Goal: Task Accomplishment & Management: Complete application form

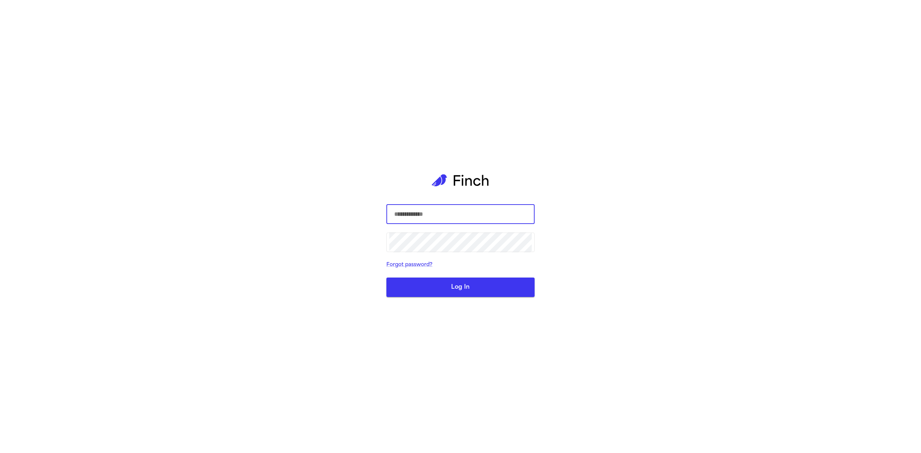
click at [513, 214] on input "text" at bounding box center [460, 214] width 142 height 20
type input "**********"
click at [511, 289] on button "Log In" at bounding box center [460, 287] width 148 height 19
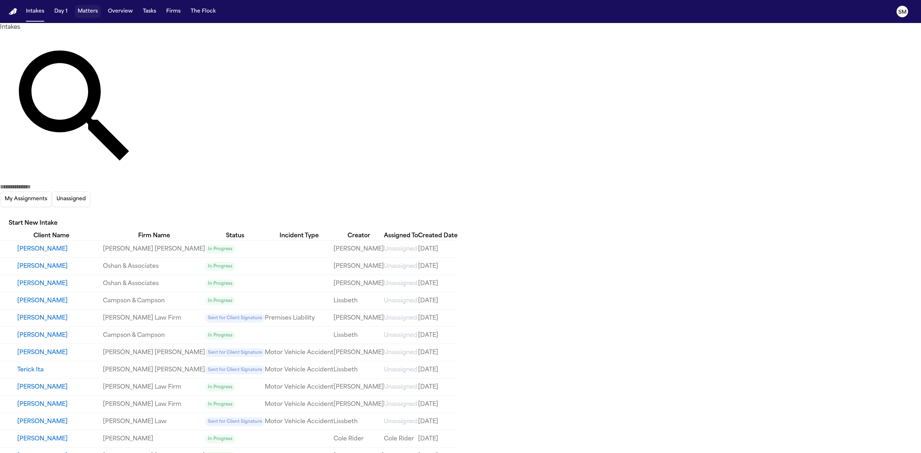
click at [93, 9] on button "Matters" at bounding box center [88, 11] width 26 height 13
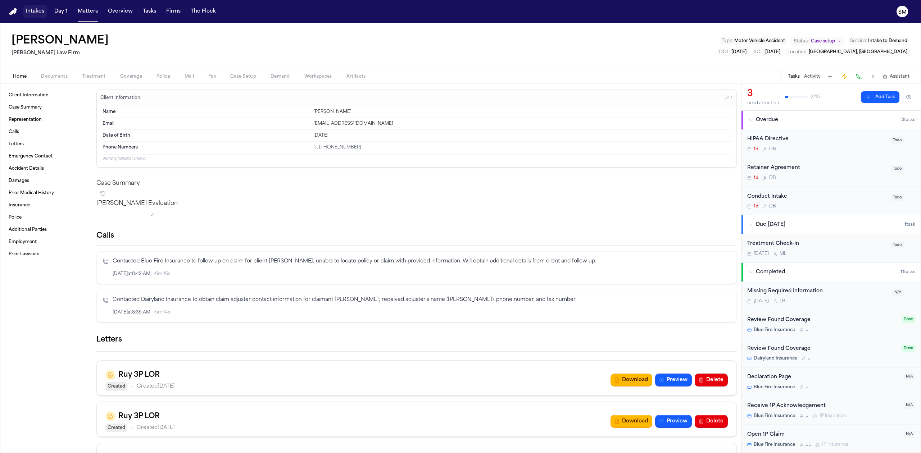
click at [35, 12] on button "Intakes" at bounding box center [35, 11] width 24 height 13
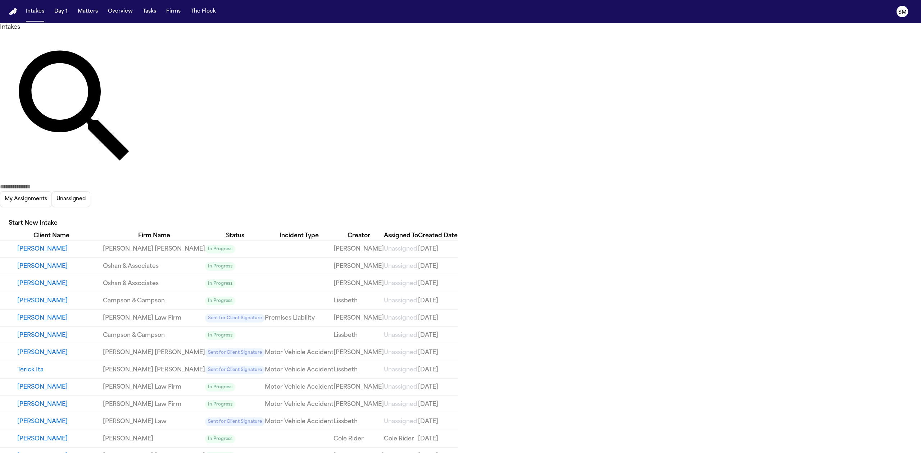
click at [61, 245] on button "[PERSON_NAME]" at bounding box center [60, 249] width 86 height 9
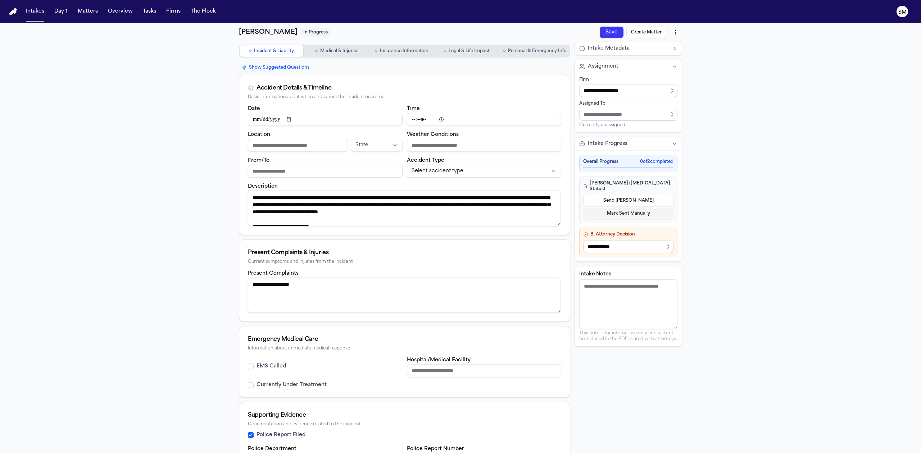
click at [532, 49] on span "Personal & Emergency Info" at bounding box center [537, 51] width 59 height 6
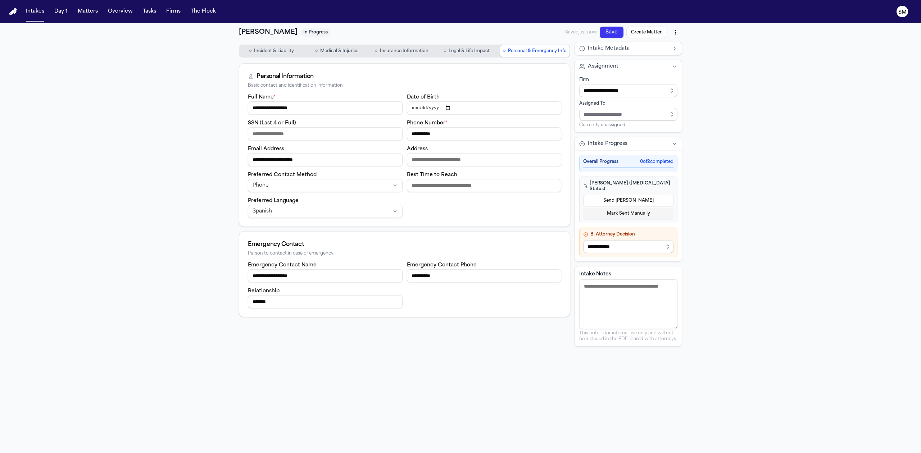
click at [297, 136] on input "SSN (Last 4 or Full)" at bounding box center [325, 133] width 155 height 13
drag, startPoint x: 260, startPoint y: 120, endPoint x: 311, endPoint y: 121, distance: 51.1
click at [311, 121] on div "SSN (Last 4 or Full)" at bounding box center [325, 130] width 155 height 22
click at [759, 204] on div "**********" at bounding box center [460, 249] width 921 height 453
